Goal: Task Accomplishment & Management: Manage account settings

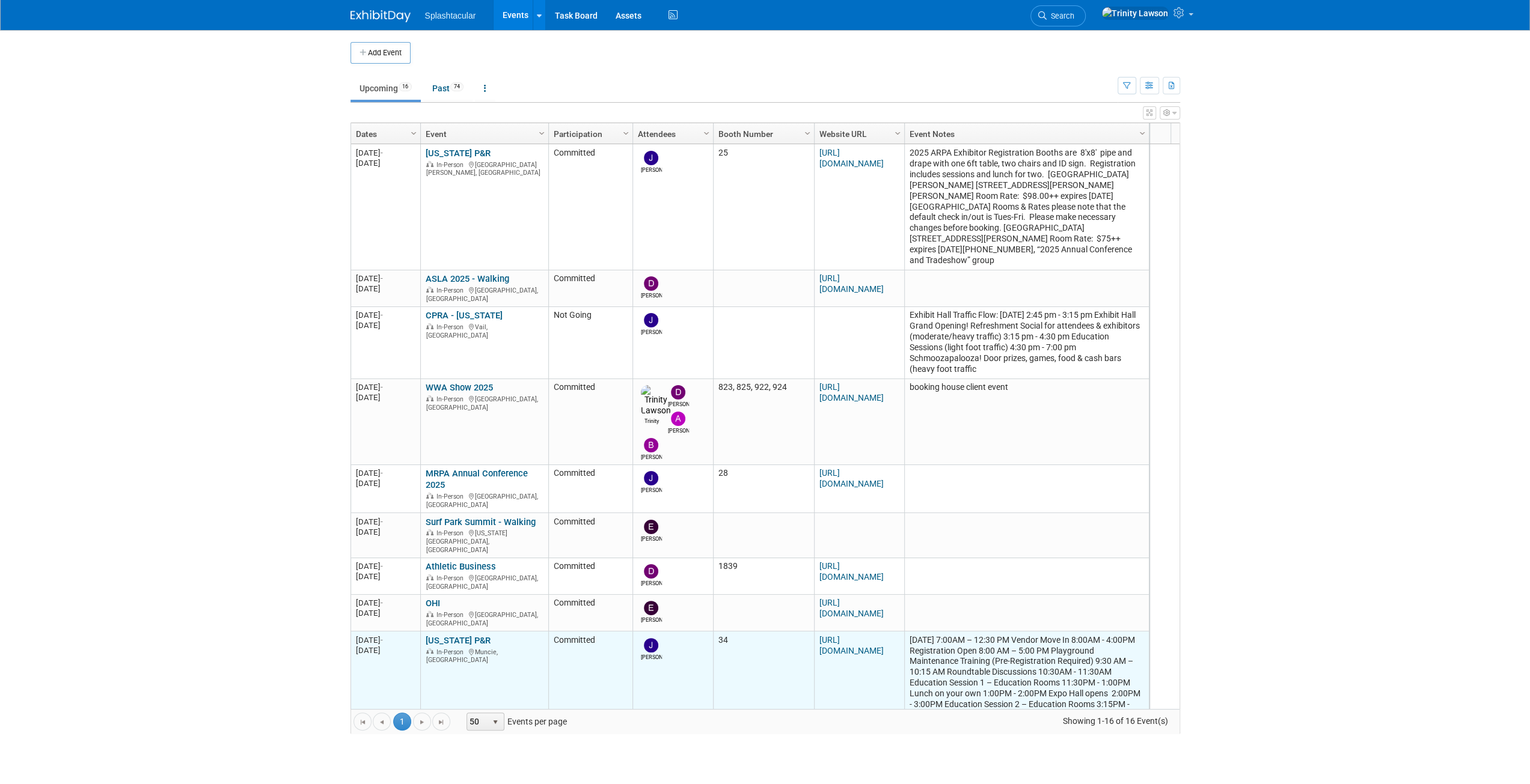
scroll to position [288, 0]
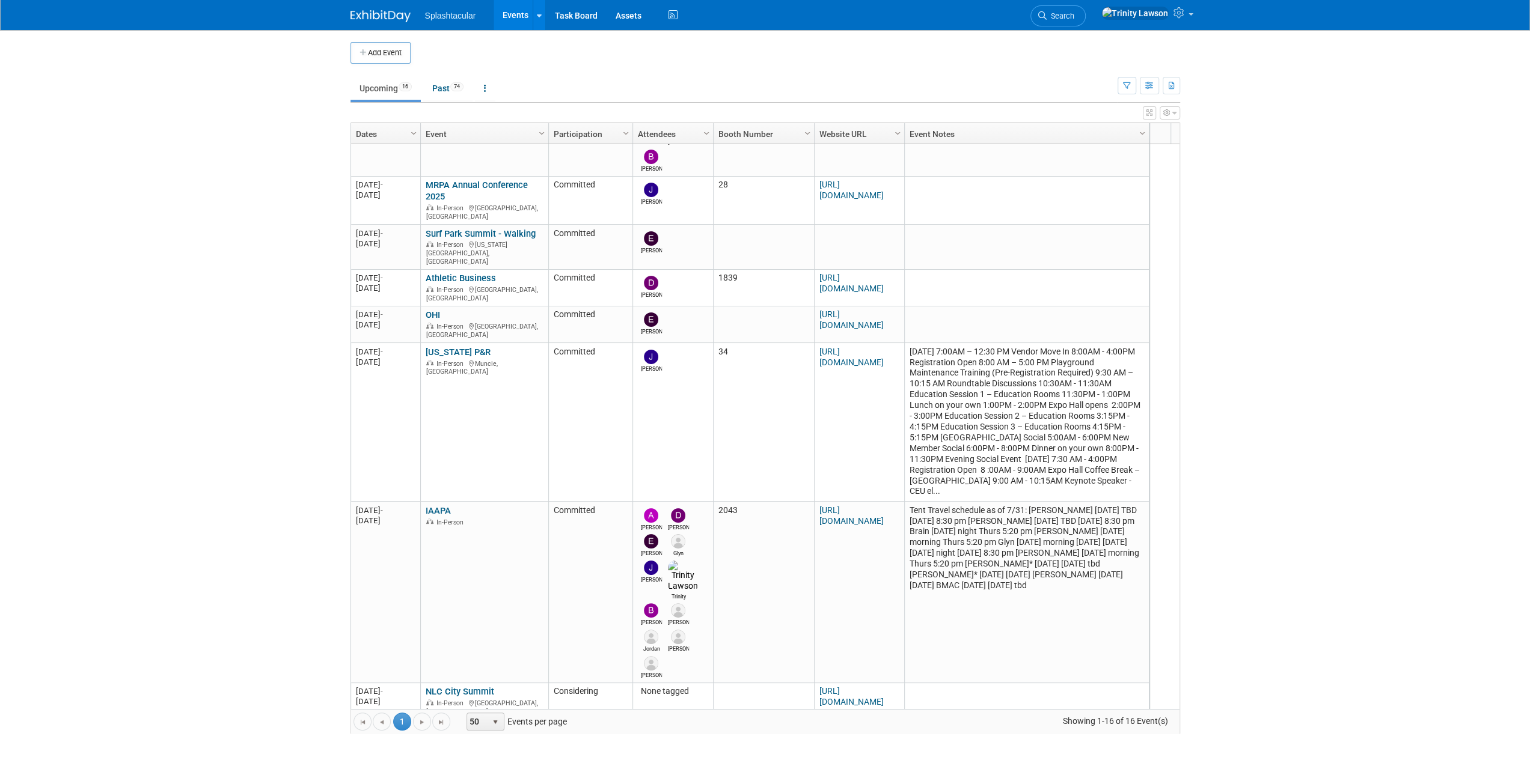
click at [446, 723] on link "Carolinas Recreation & Park Conference" at bounding box center [480, 734] width 111 height 22
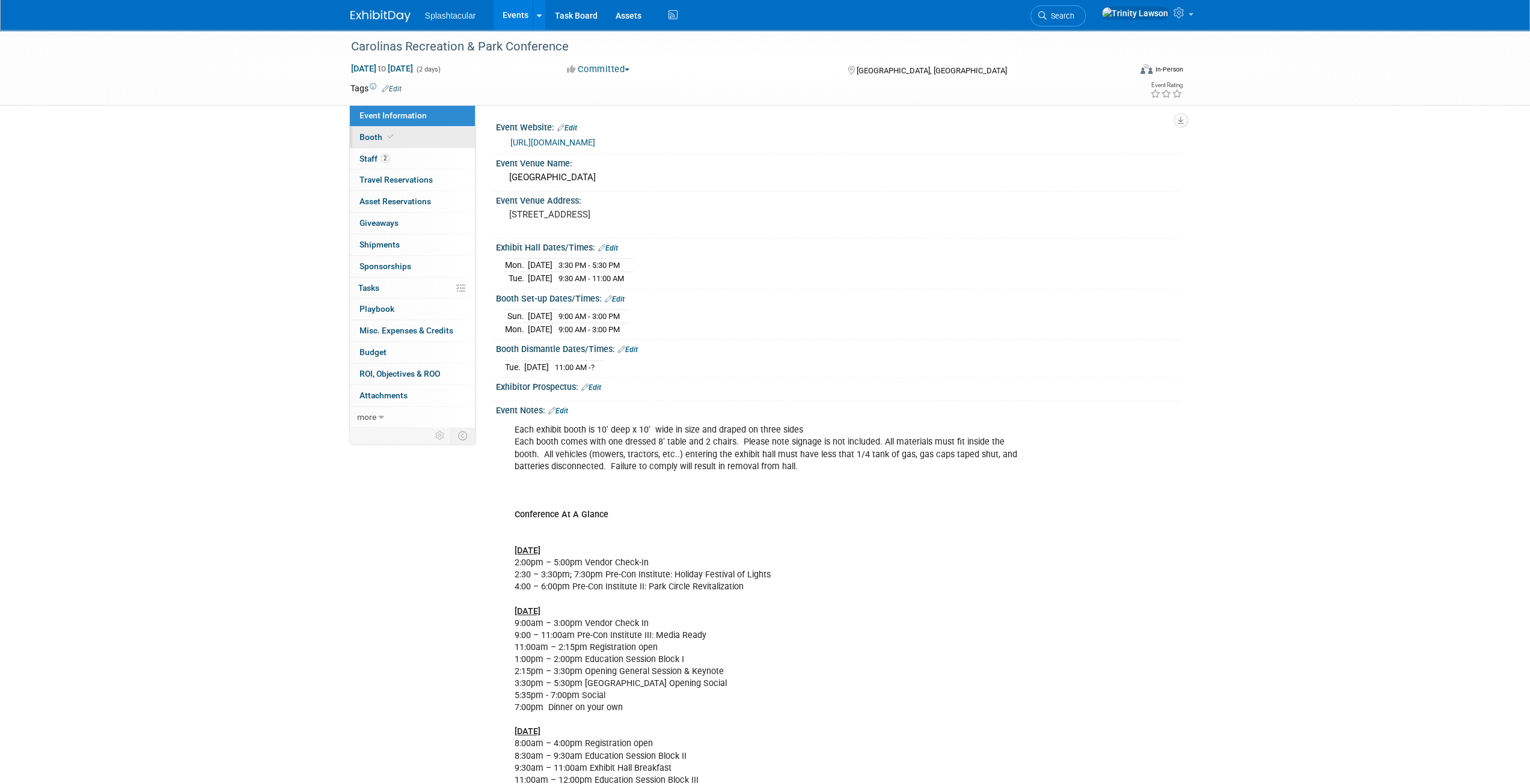
click at [405, 133] on link "Booth" at bounding box center [412, 138] width 125 height 21
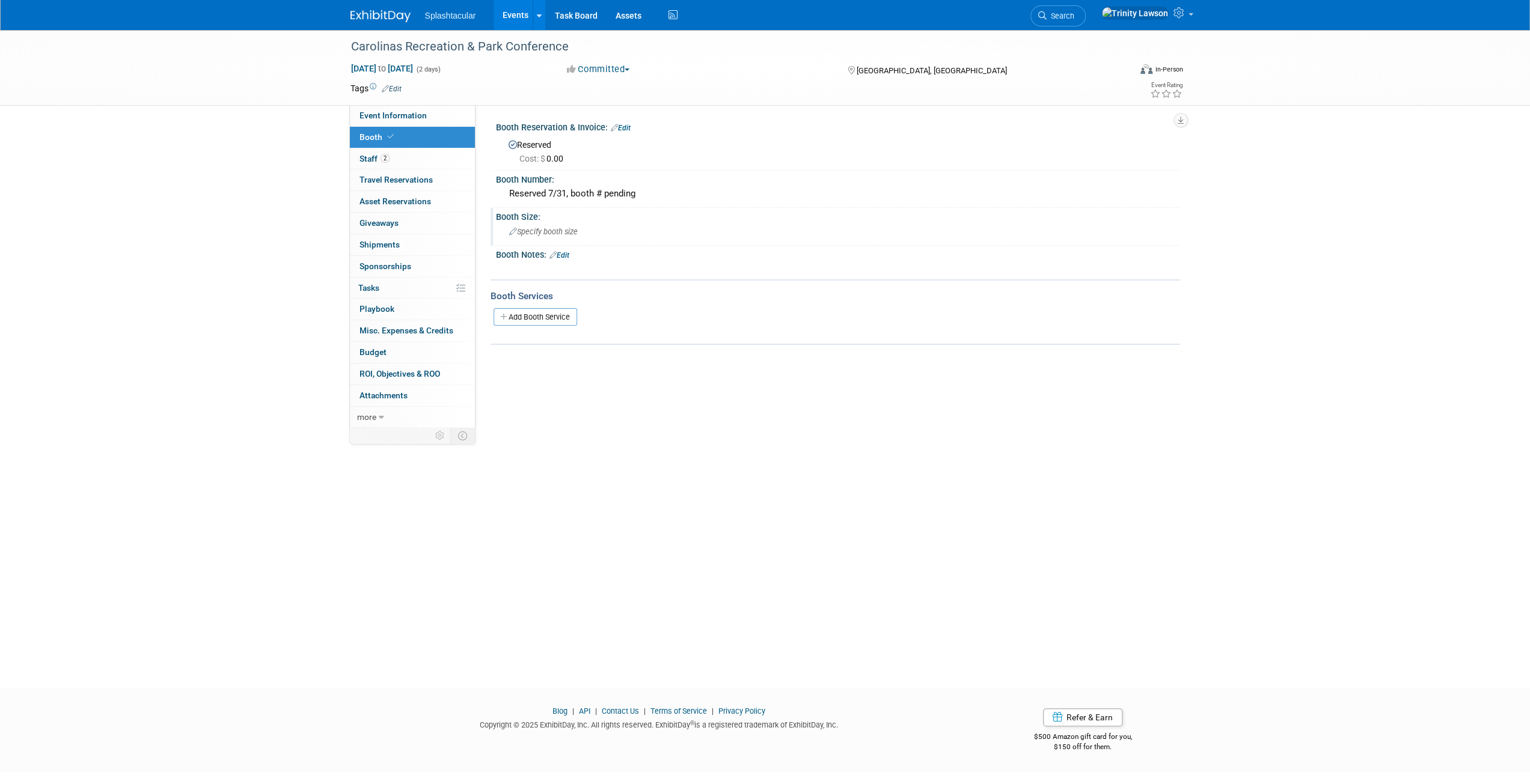
click at [559, 227] on span "Specify booth size" at bounding box center [543, 232] width 69 height 9
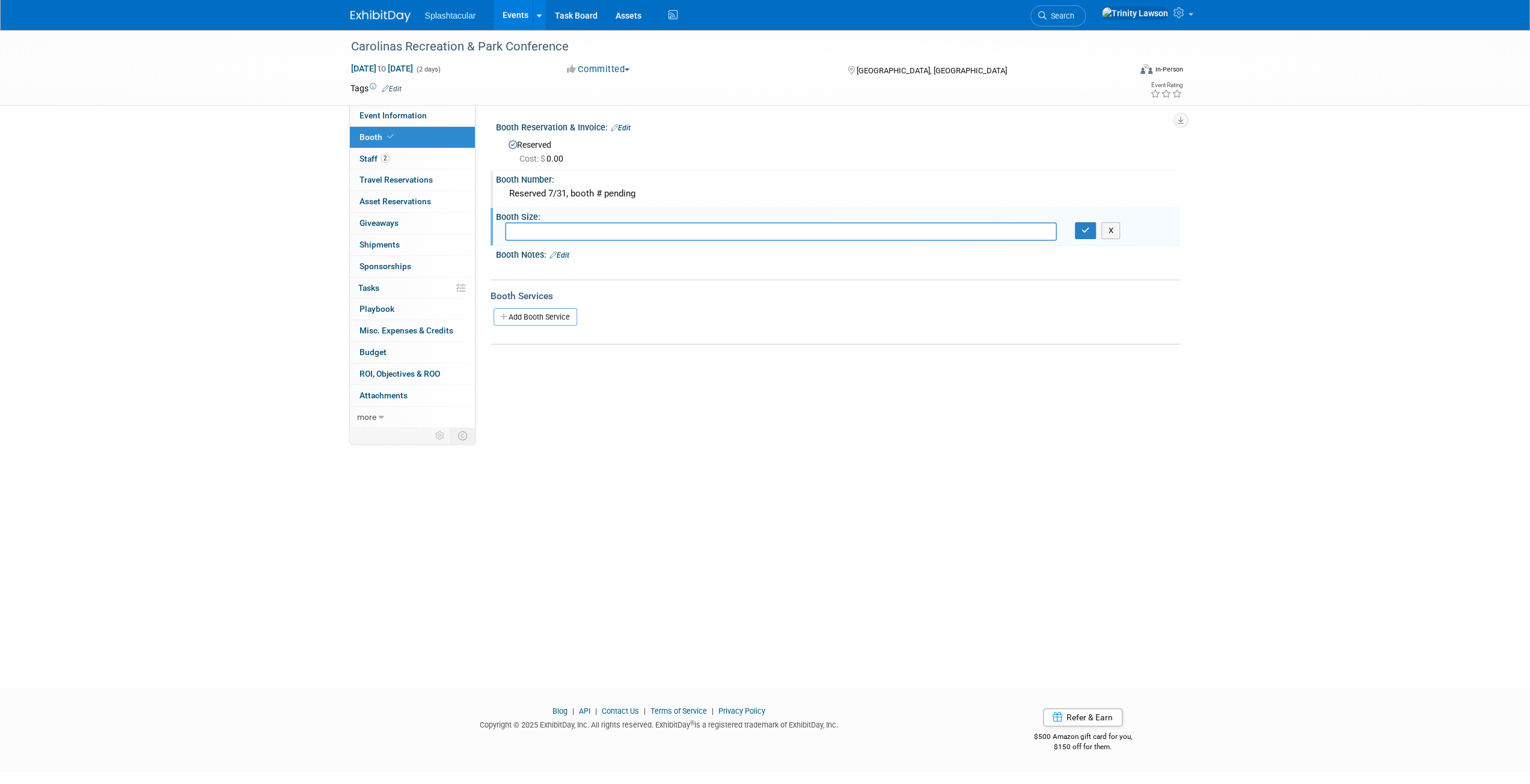
click at [553, 192] on div "Reserved 7/31, booth # pending" at bounding box center [838, 194] width 666 height 19
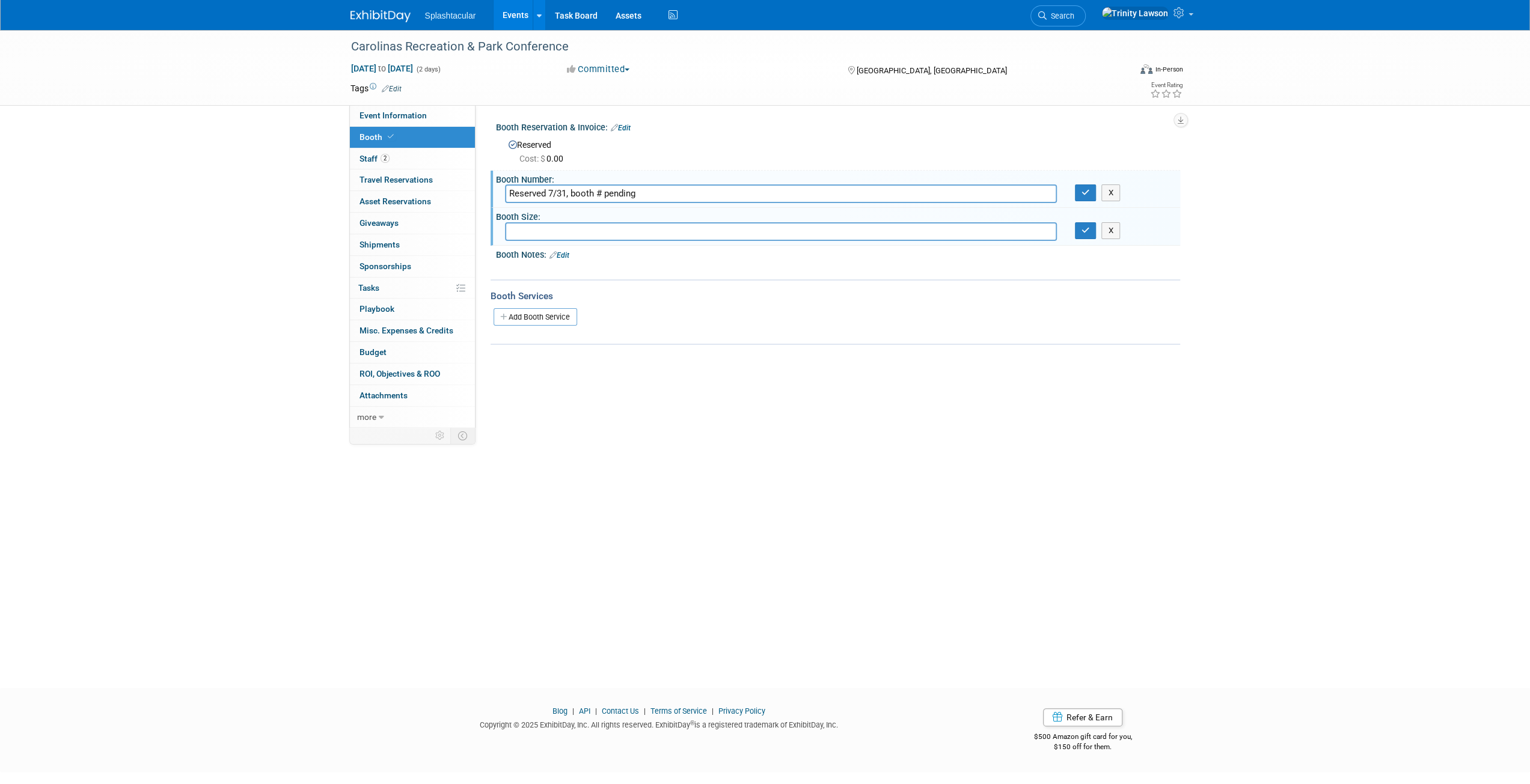
click at [553, 192] on input "Reserved 7/31, booth # pending" at bounding box center [780, 194] width 552 height 19
type input "61"
click at [1093, 192] on button "button" at bounding box center [1086, 193] width 22 height 17
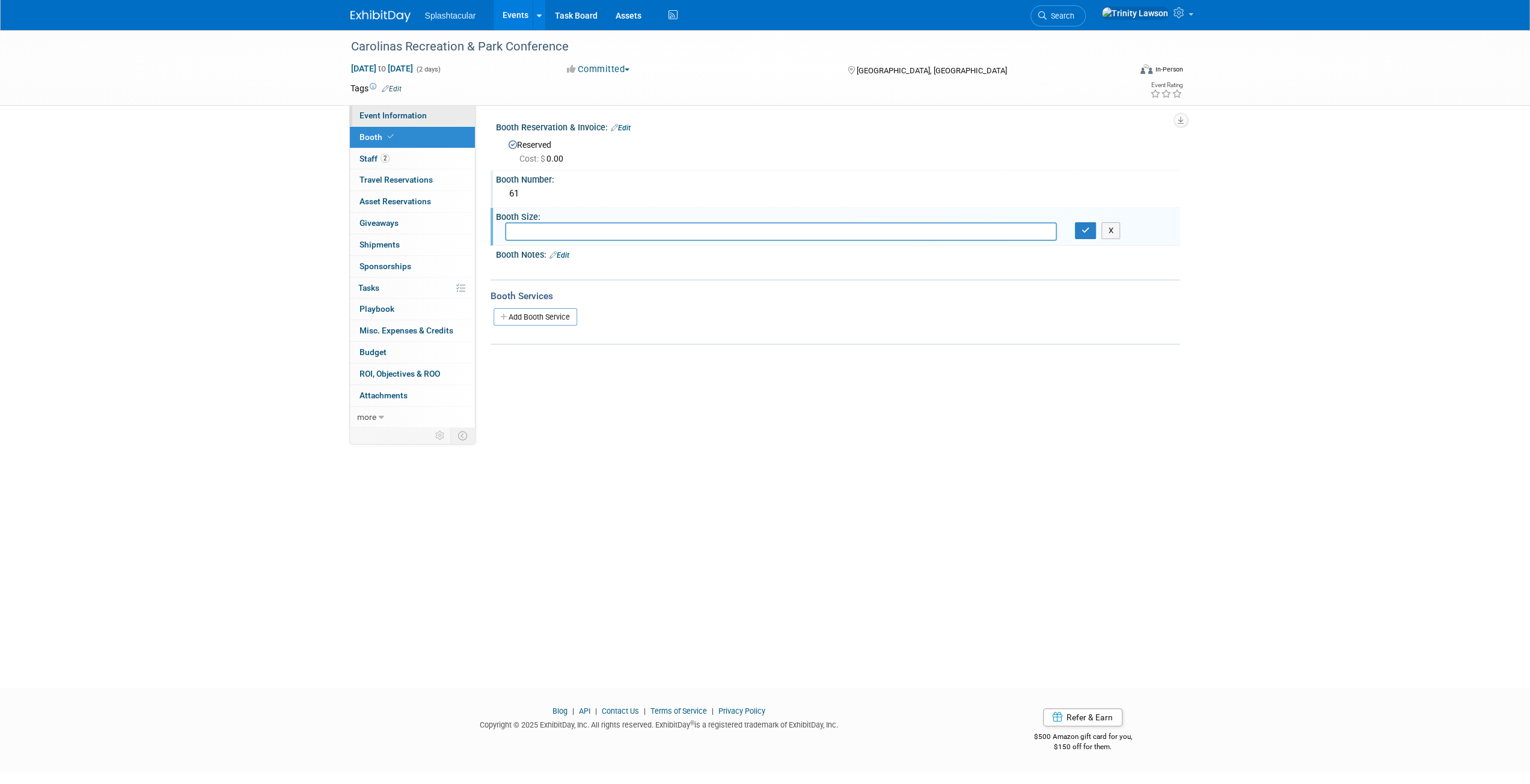
click at [464, 117] on link "Event Information" at bounding box center [412, 116] width 125 height 21
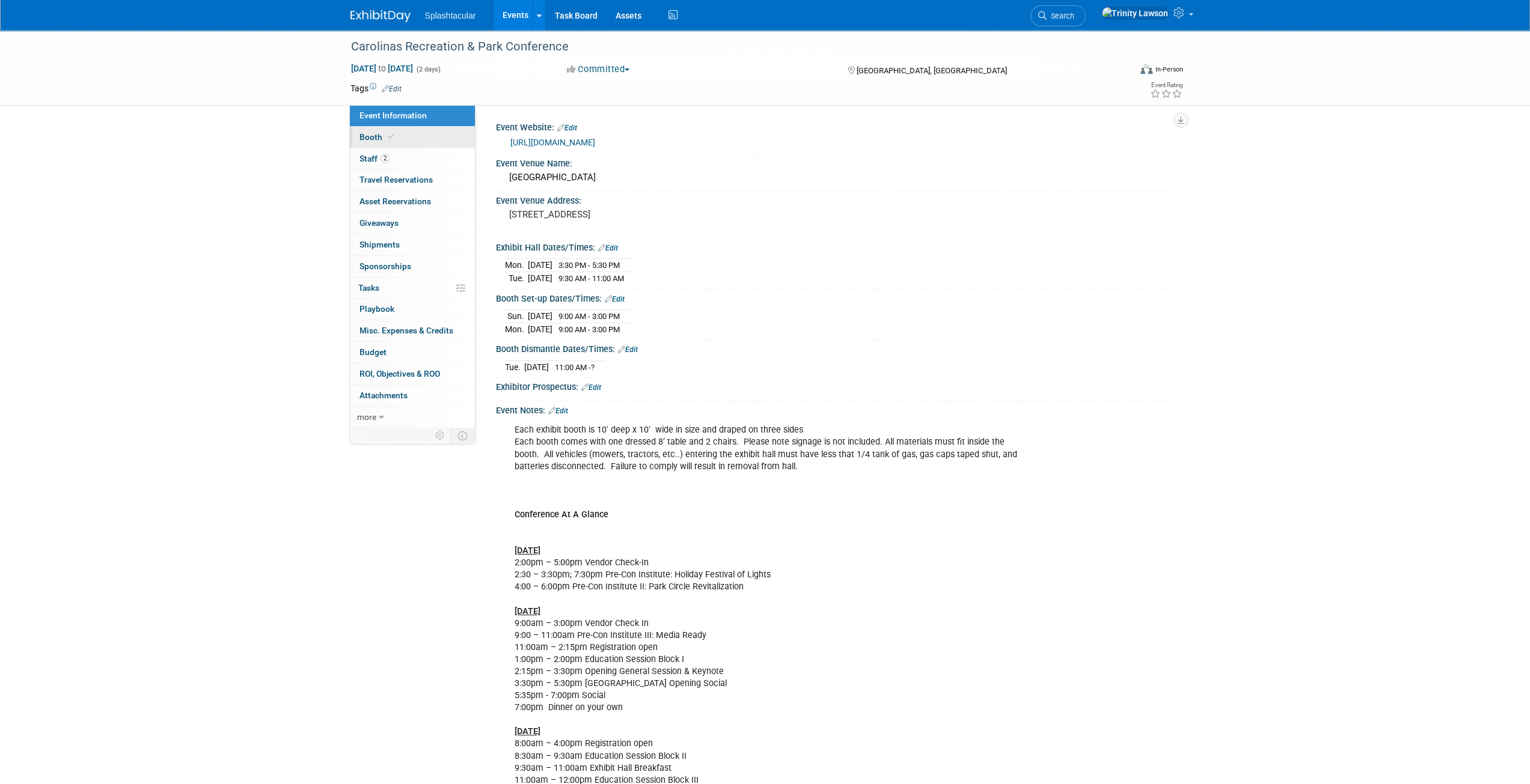
click at [356, 133] on link "Booth" at bounding box center [412, 138] width 125 height 21
